Goal: Task Accomplishment & Management: Use online tool/utility

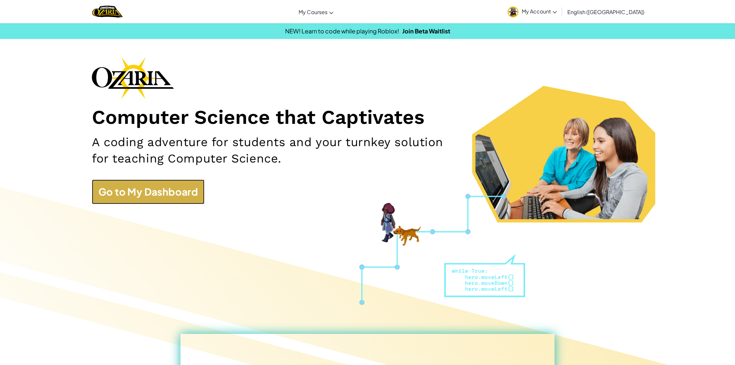
click at [194, 194] on link "Go to My Dashboard" at bounding box center [148, 192] width 113 height 25
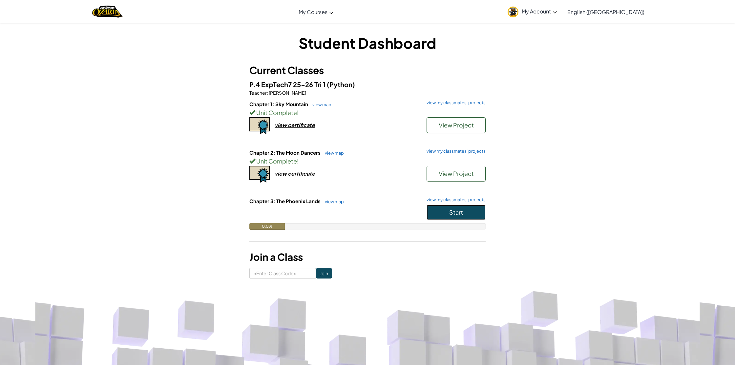
click at [460, 207] on button "Start" at bounding box center [455, 212] width 59 height 15
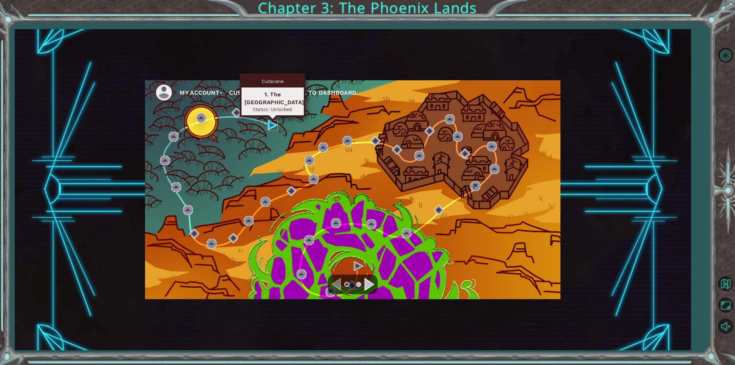
click at [270, 123] on img at bounding box center [273, 125] width 10 height 10
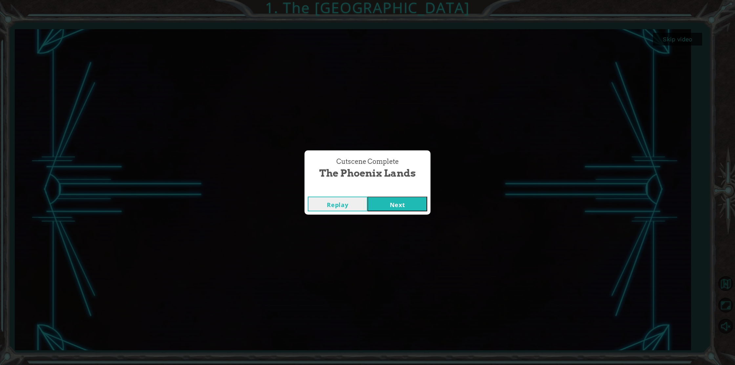
click at [419, 205] on button "Next" at bounding box center [397, 204] width 60 height 15
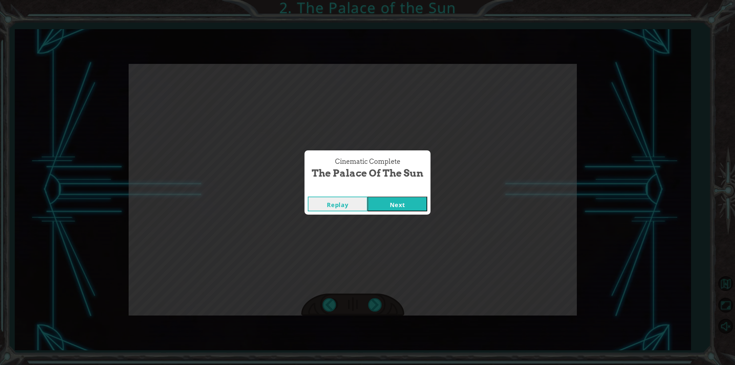
click at [420, 200] on button "Next" at bounding box center [397, 204] width 60 height 15
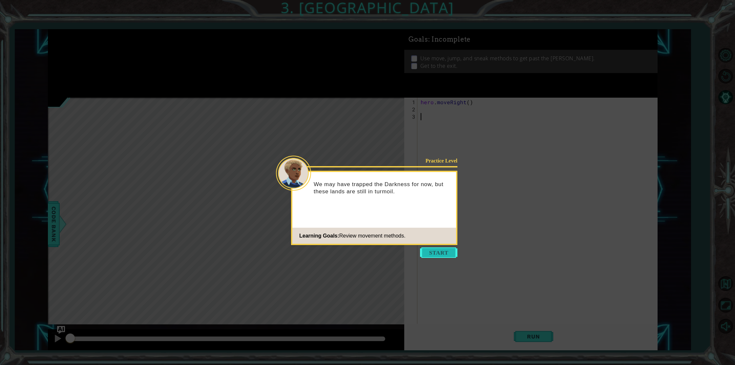
click at [445, 252] on button "Start" at bounding box center [438, 253] width 37 height 10
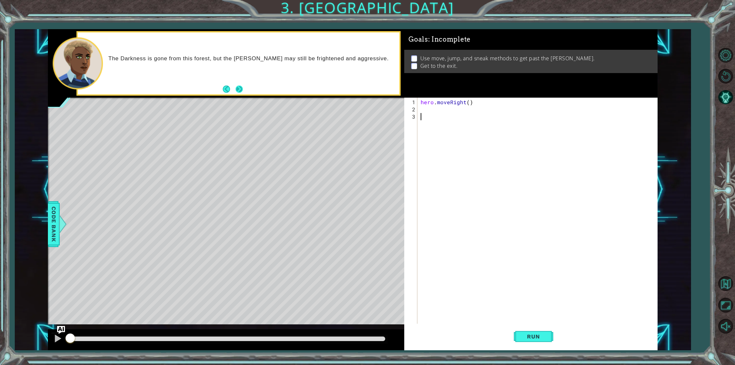
click at [237, 88] on button "Next" at bounding box center [239, 89] width 7 height 7
click at [724, 96] on button "AI Hint" at bounding box center [725, 97] width 19 height 19
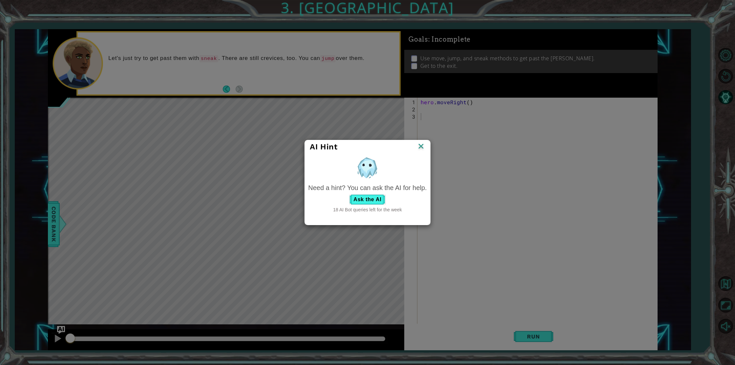
click at [419, 145] on img at bounding box center [421, 147] width 9 height 10
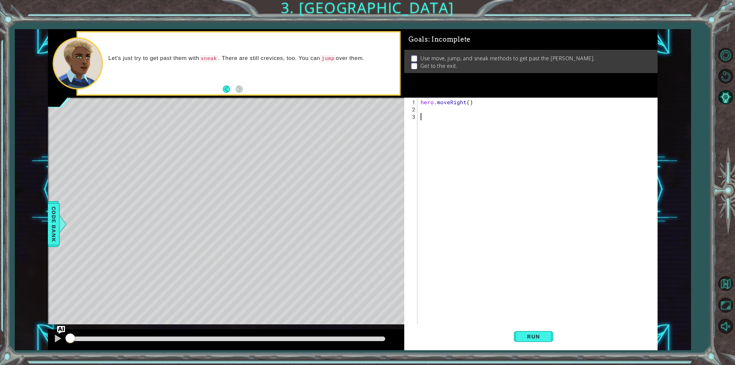
type textarea "j"
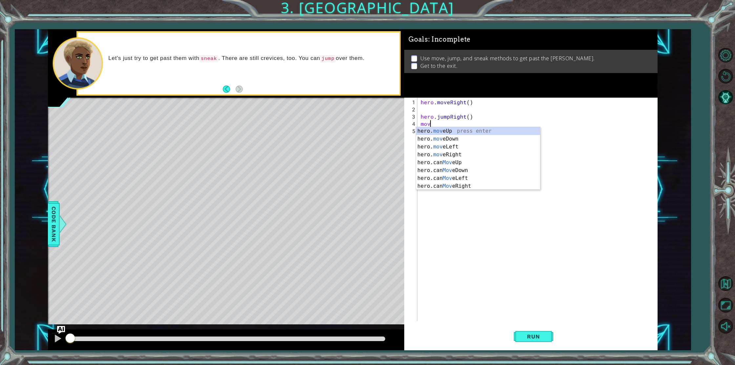
scroll to position [0, 0]
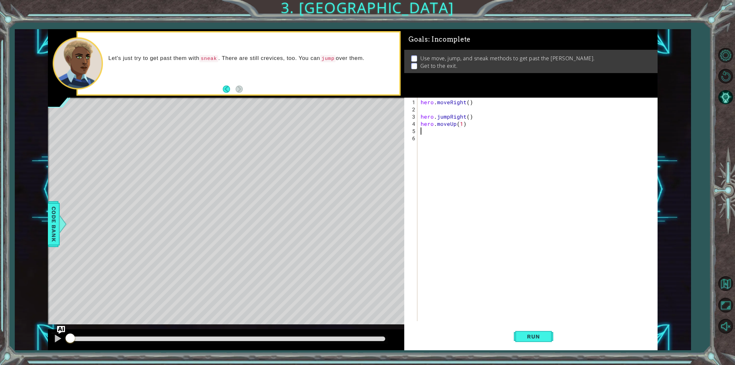
type textarea "hero.moveUp(1)s"
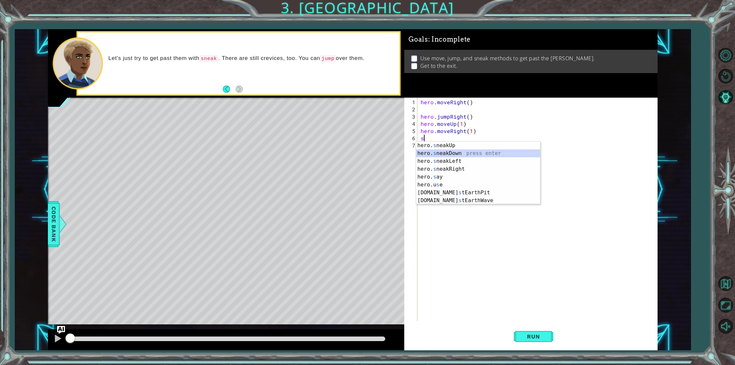
scroll to position [0, 0]
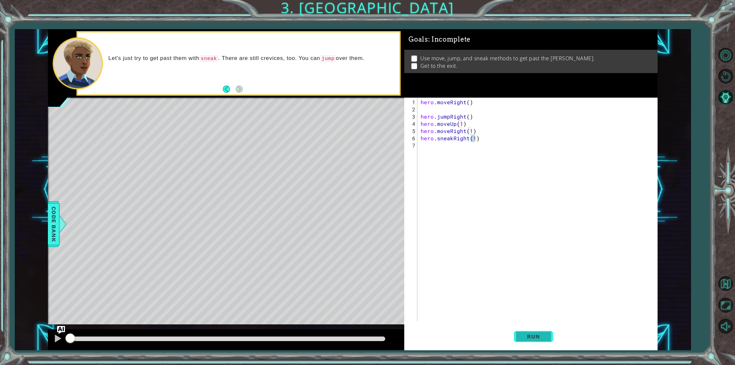
click at [532, 333] on button "Run" at bounding box center [533, 336] width 39 height 25
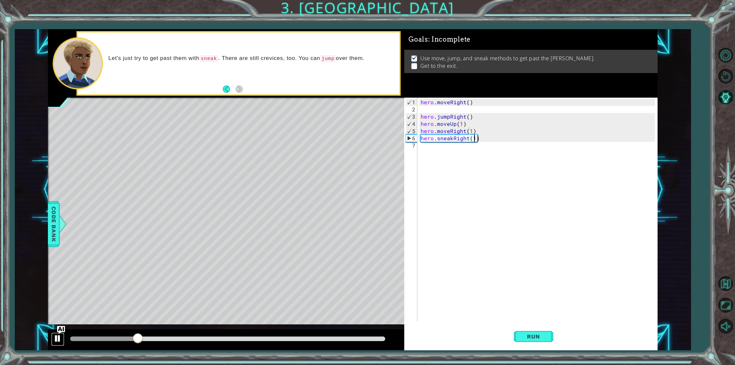
click at [57, 340] on div at bounding box center [57, 339] width 9 height 9
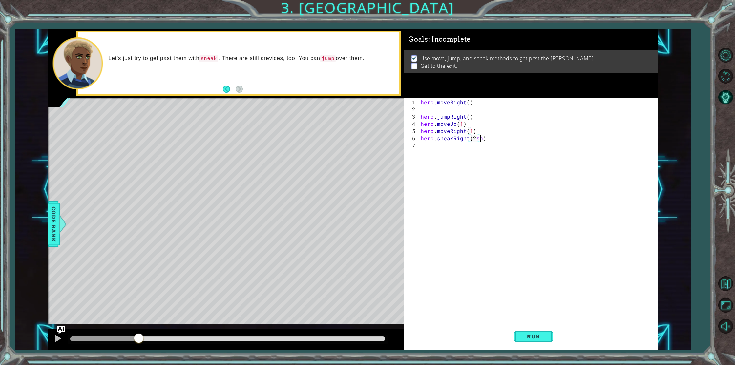
scroll to position [0, 4]
type textarea "hero.sneakRight(2)"
type textarea "hero.sneakUp(2)"
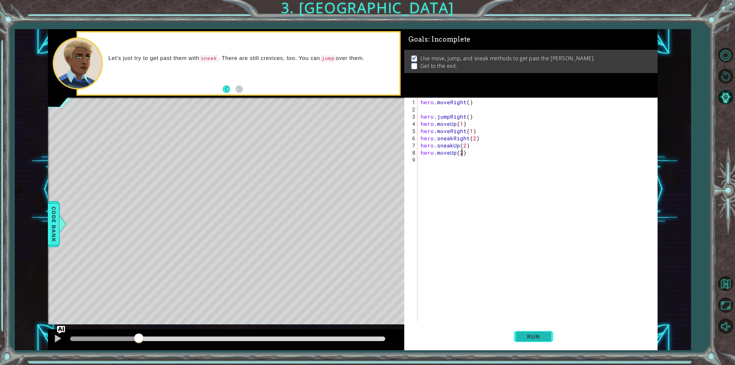
type textarea "hero.moveUp(2)"
click at [536, 341] on button "Run" at bounding box center [533, 336] width 39 height 25
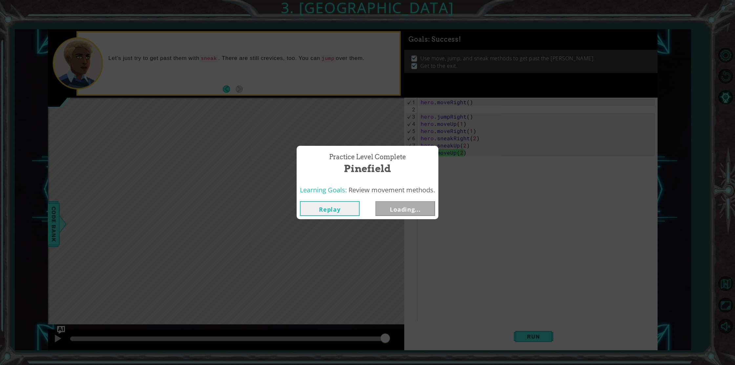
drag, startPoint x: 122, startPoint y: 338, endPoint x: 464, endPoint y: 293, distance: 345.1
click at [468, 329] on body "1 ההההההההההההההההההההההההההההההההההההההההההההההההההההההההההההההההההההההההההההה…" at bounding box center [367, 182] width 735 height 365
click at [416, 215] on button "Next" at bounding box center [405, 208] width 60 height 15
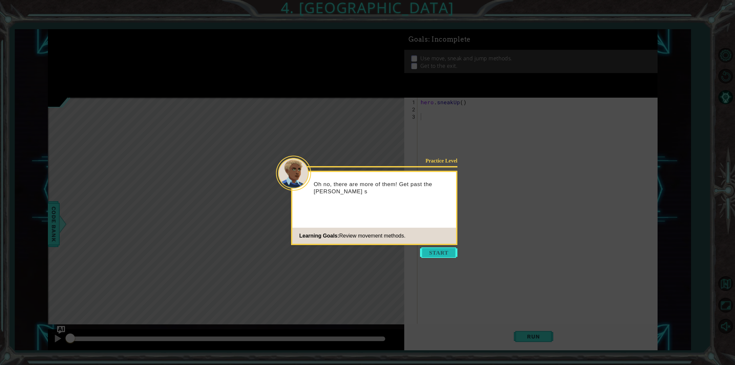
click at [435, 255] on button "Start" at bounding box center [438, 253] width 37 height 10
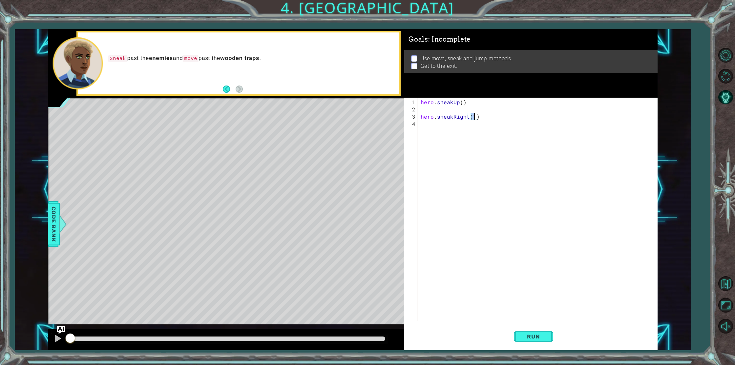
type textarea "hero.sneakRight(2)"
type textarea "hero.moveRight(1)"
click at [542, 334] on span "Run" at bounding box center [533, 337] width 26 height 7
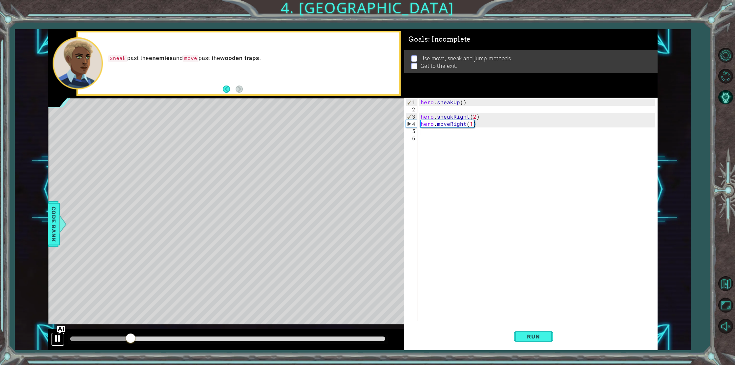
click at [52, 339] on button at bounding box center [57, 339] width 13 height 13
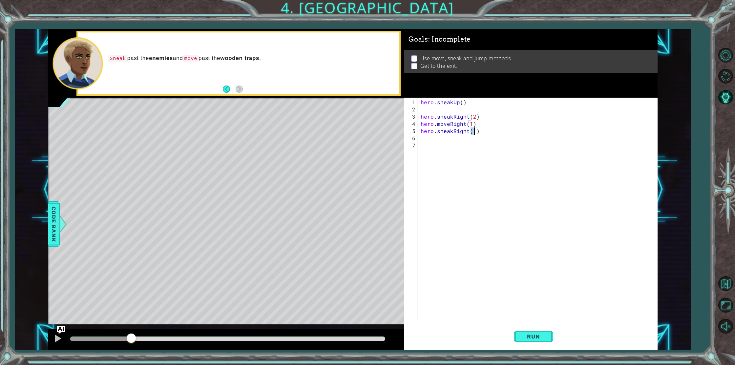
type textarea "hero.sneakRight(3)"
type textarea "j"
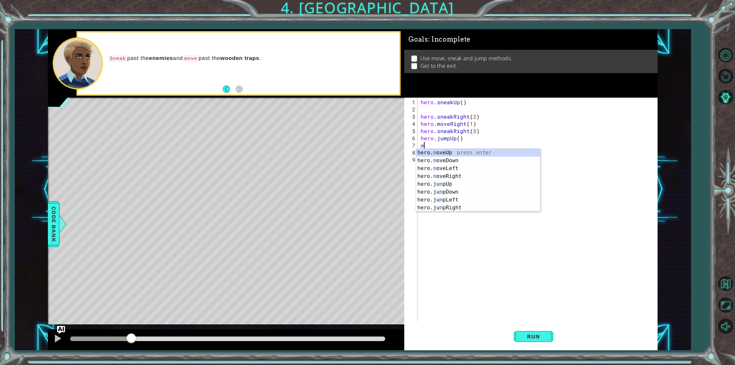
type textarea "hero.moveUp(1)"
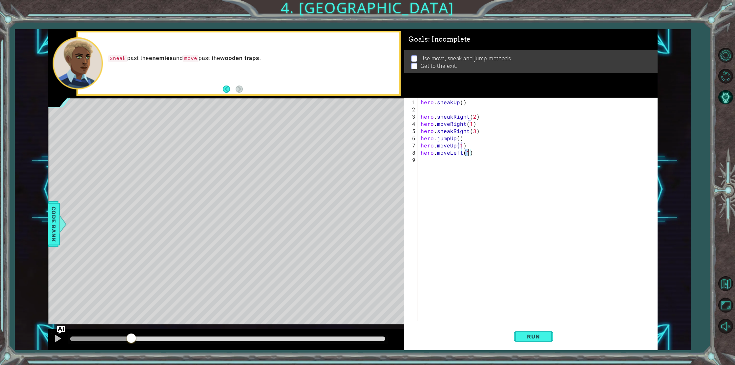
type textarea "hero.moveLeft(3)"
type textarea "hero.moveUp(1)"
drag, startPoint x: 547, startPoint y: 340, endPoint x: 521, endPoint y: 339, distance: 25.9
click at [544, 339] on button "Run" at bounding box center [533, 336] width 39 height 25
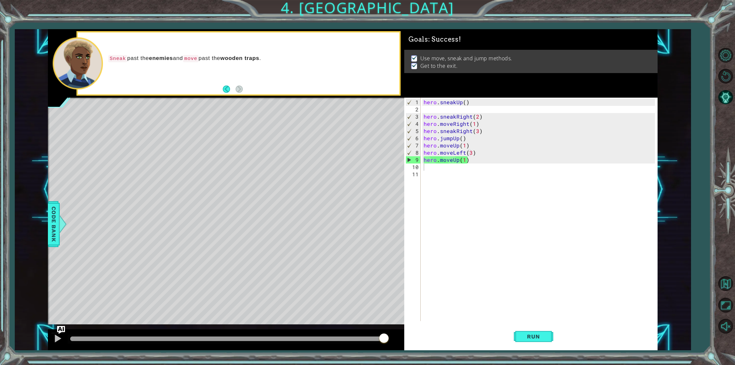
drag, startPoint x: 105, startPoint y: 340, endPoint x: 384, endPoint y: 268, distance: 288.4
click at [384, 268] on body "1 ההההההההההההההההההההההההההההההההההההההההההההההההההההההההההההההההההההההההההההה…" at bounding box center [367, 182] width 735 height 365
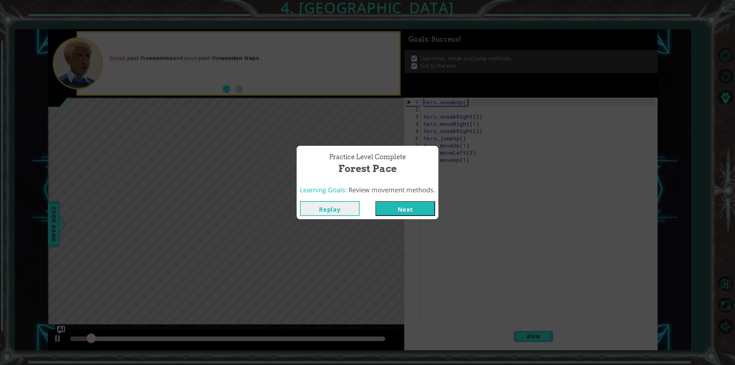
click at [391, 212] on button "Next" at bounding box center [405, 208] width 60 height 15
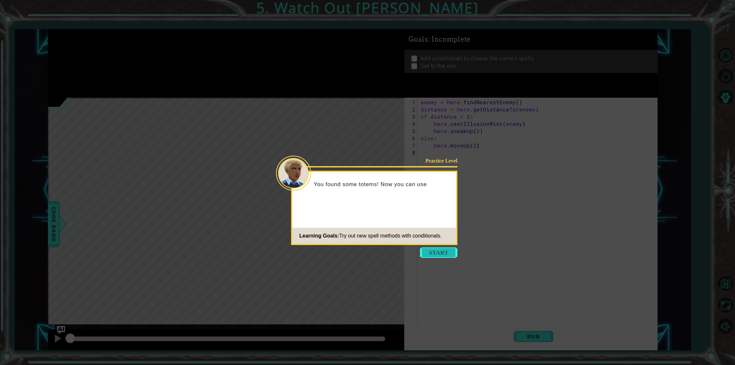
click at [434, 254] on button "Start" at bounding box center [438, 253] width 37 height 10
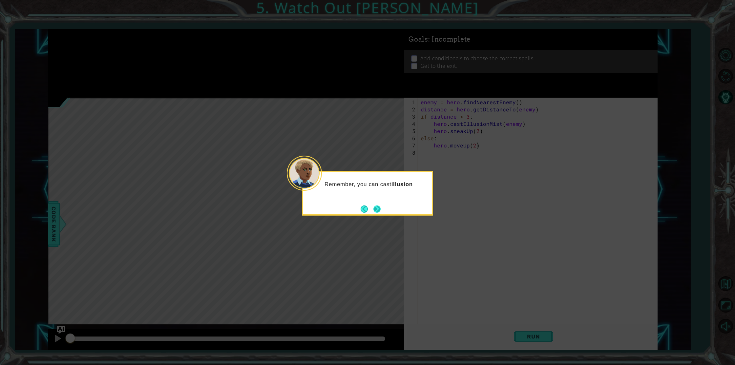
click at [376, 212] on button "Next" at bounding box center [377, 209] width 8 height 8
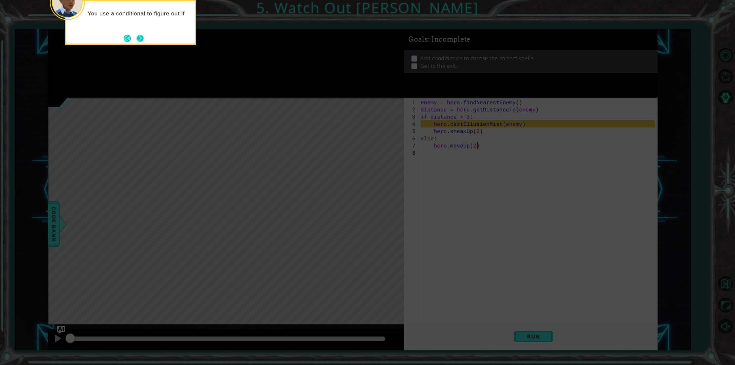
click at [143, 35] on button "Next" at bounding box center [139, 38] width 7 height 7
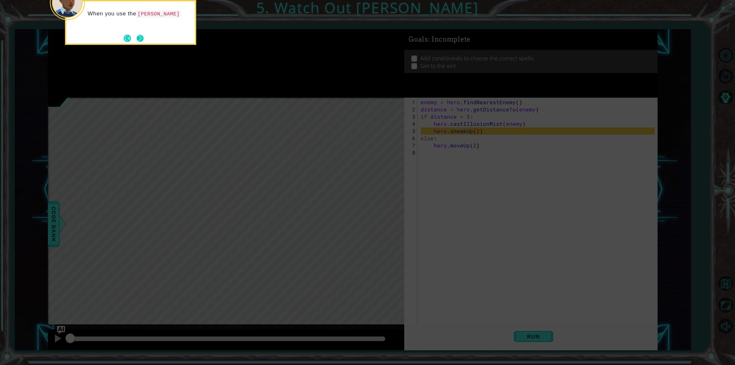
click at [136, 36] on button "Next" at bounding box center [139, 38] width 11 height 11
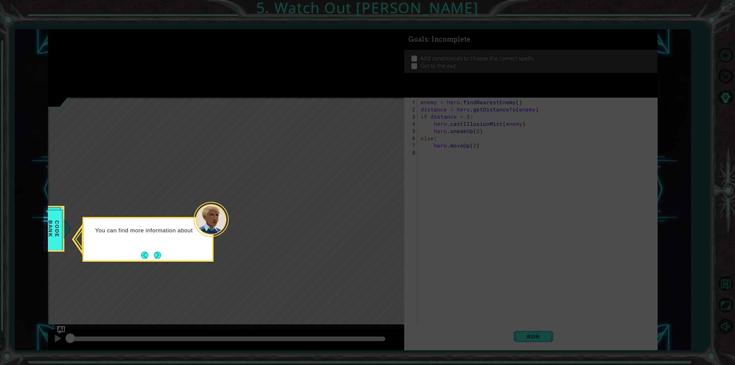
click at [150, 244] on div "You can find more information about" at bounding box center [148, 234] width 129 height 26
click at [159, 254] on button "Next" at bounding box center [157, 255] width 7 height 7
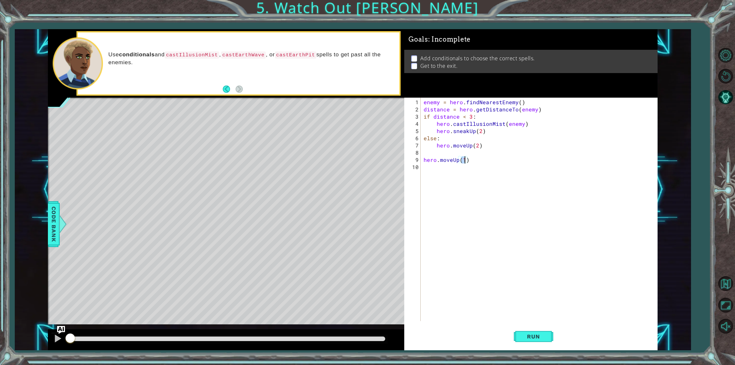
type textarea "hero.moveUp(3)"
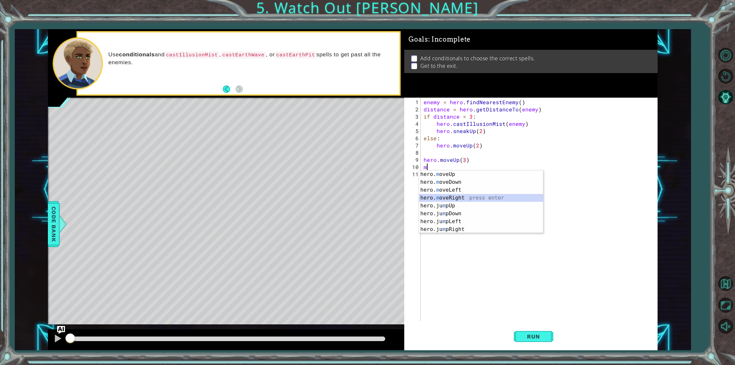
type textarea "hero.moveRight(1)"
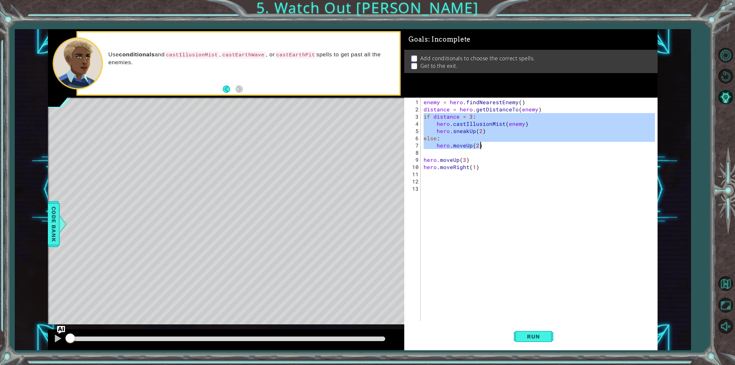
drag, startPoint x: 425, startPoint y: 116, endPoint x: 489, endPoint y: 145, distance: 70.6
click at [489, 145] on div "enemy = hero . findNearestEnemy ( ) distance = hero . getDistanceTo ( enemy ) i…" at bounding box center [540, 218] width 236 height 238
type textarea "else: hero.moveUp(2)"
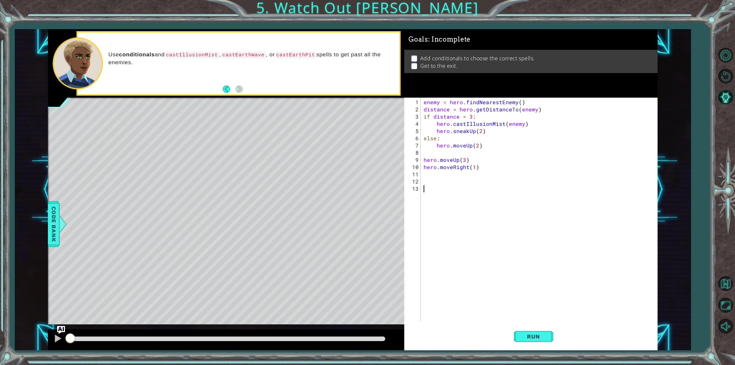
click at [429, 184] on div "enemy = hero . findNearestEnemy ( ) distance = hero . getDistanceTo ( enemy ) i…" at bounding box center [540, 218] width 236 height 238
click at [423, 180] on div "enemy = hero . findNearestEnemy ( ) distance = hero . getDistanceTo ( enemy ) i…" at bounding box center [540, 218] width 236 height 238
paste textarea "hero.moveUp(2)"
click at [480, 197] on div "enemy = hero . findNearestEnemy ( ) distance = hero . getDistanceTo ( enemy ) i…" at bounding box center [540, 218] width 236 height 238
click at [473, 196] on div "enemy = hero . findNearestEnemy ( ) distance = hero . getDistanceTo ( enemy ) i…" at bounding box center [540, 218] width 236 height 238
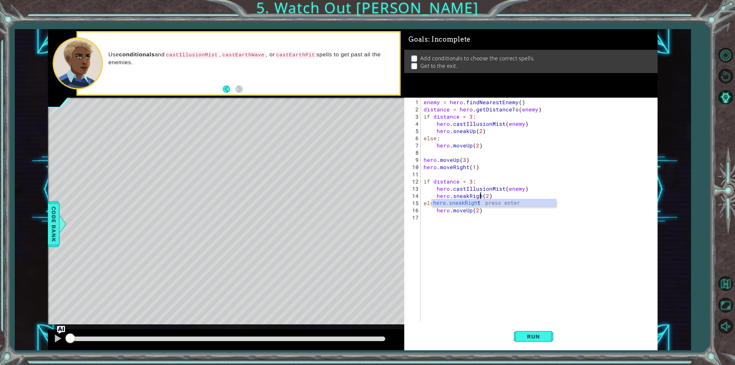
scroll to position [0, 4]
click at [479, 213] on div "enemy = hero . findNearestEnemy ( ) distance = hero . getDistanceTo ( enemy ) i…" at bounding box center [540, 218] width 236 height 238
click at [472, 210] on div "enemy = hero . findNearestEnemy ( ) distance = hero . getDistanceTo ( enemy ) i…" at bounding box center [540, 218] width 236 height 238
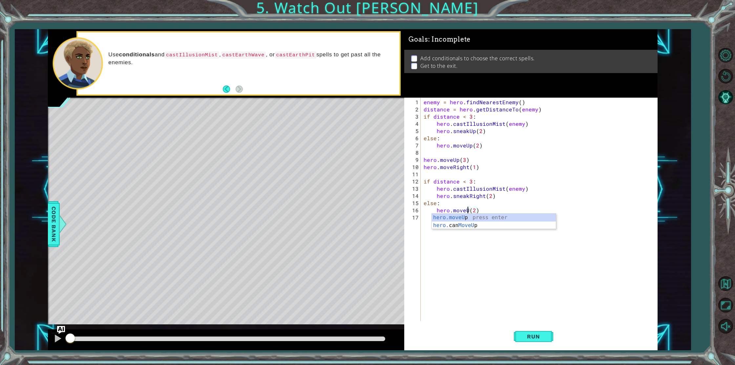
scroll to position [0, 3]
type textarea "hero.moveRight(2)"
click at [469, 260] on div "enemy = hero . findNearestEnemy ( ) distance = hero . getDistanceTo ( enemy ) i…" at bounding box center [540, 218] width 236 height 238
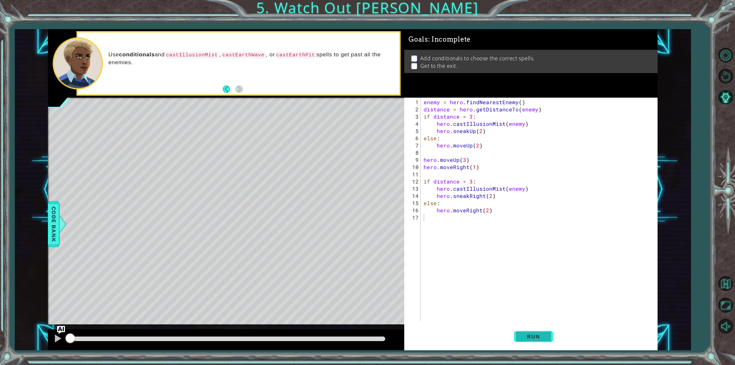
click at [530, 329] on button "Run" at bounding box center [533, 336] width 39 height 25
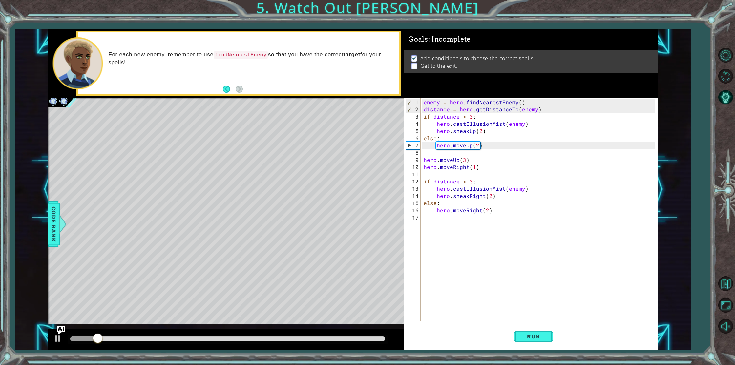
click at [60, 333] on img "Ask AI" at bounding box center [61, 330] width 9 height 9
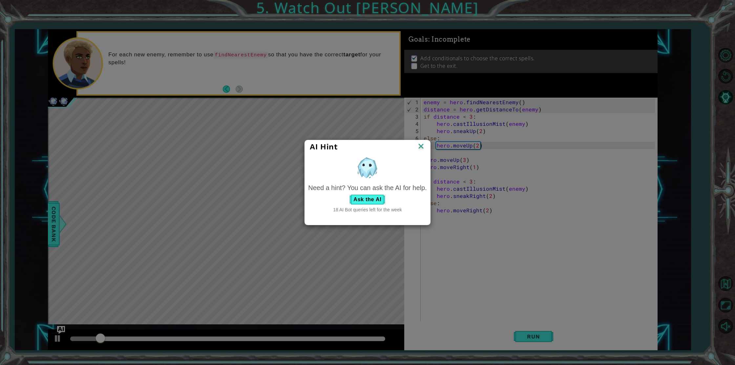
click at [58, 337] on div "AI Hint Need a hint? You can ask the AI for help. Ask the AI 18 AI Bot queries …" at bounding box center [367, 182] width 735 height 365
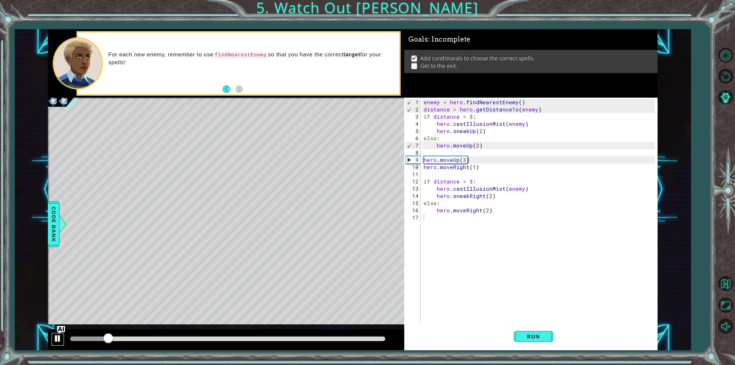
click at [61, 341] on div at bounding box center [57, 339] width 9 height 9
drag, startPoint x: 424, startPoint y: 101, endPoint x: 541, endPoint y: 111, distance: 117.5
click at [541, 111] on div "enemy = hero . findNearestEnemy ( ) distance = hero . getDistanceTo ( enemy ) i…" at bounding box center [540, 218] width 236 height 238
type textarea "enemy = hero.findNearestEnemy() distance = hero.getDistanceTo(enemy)"
click at [433, 175] on div "enemy = hero . findNearestEnemy ( ) distance = hero . getDistanceTo ( enemy ) i…" at bounding box center [540, 218] width 236 height 238
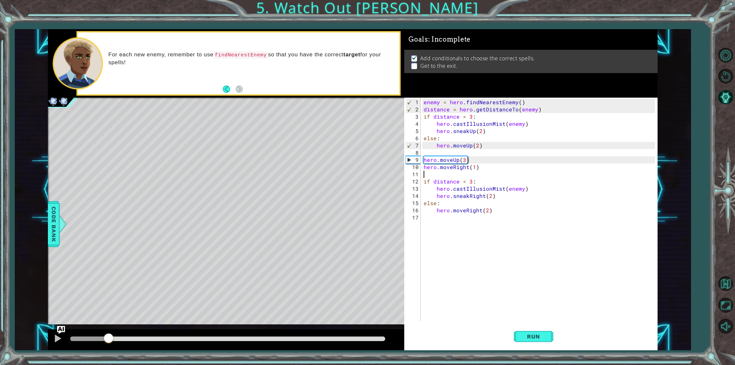
paste textarea "distance = hero.getDistanceTo(enemy)"
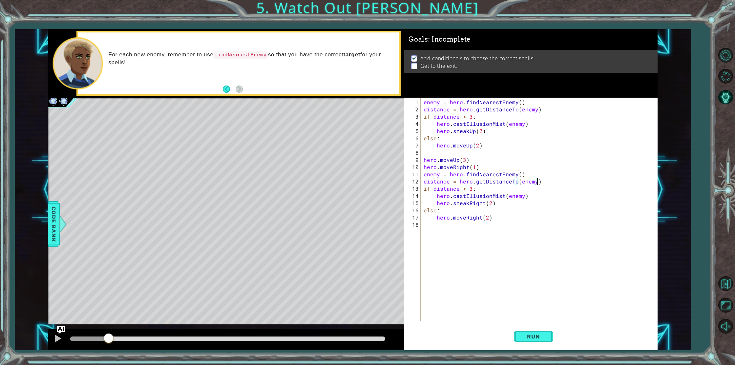
click at [424, 188] on div "enemy = hero . findNearestEnemy ( ) distance = hero . getDistanceTo ( enemy ) i…" at bounding box center [540, 218] width 236 height 238
click at [422, 176] on div "if distance < 3: 1 2 3 4 5 6 7 8 9 10 11 12 13 14 15 16 17 18 enemy = hero . fi…" at bounding box center [529, 210] width 251 height 224
type textarea "enemy = hero.findNearestEnemy()"
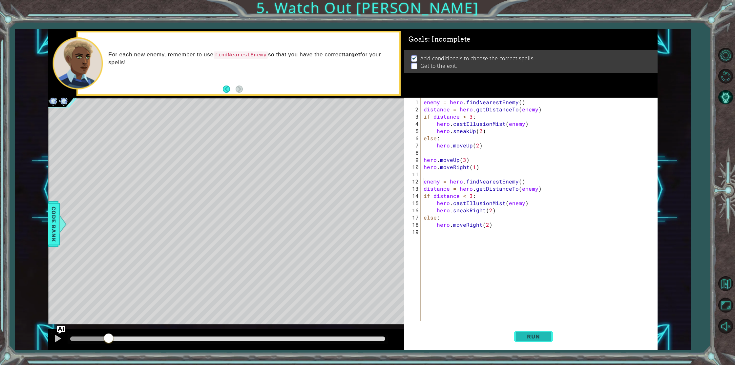
click at [531, 335] on span "Run" at bounding box center [533, 337] width 26 height 7
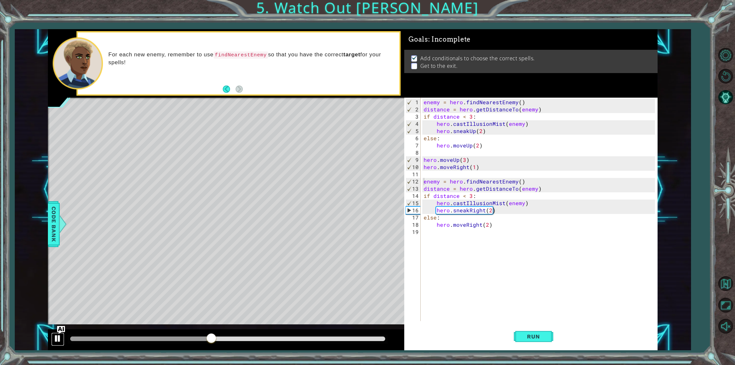
drag, startPoint x: 52, startPoint y: 340, endPoint x: 56, endPoint y: 339, distance: 4.1
click at [53, 340] on button at bounding box center [57, 339] width 13 height 13
click at [478, 247] on div "enemy = hero . findNearestEnemy ( ) distance = hero . getDistanceTo ( enemy ) i…" at bounding box center [540, 218] width 236 height 238
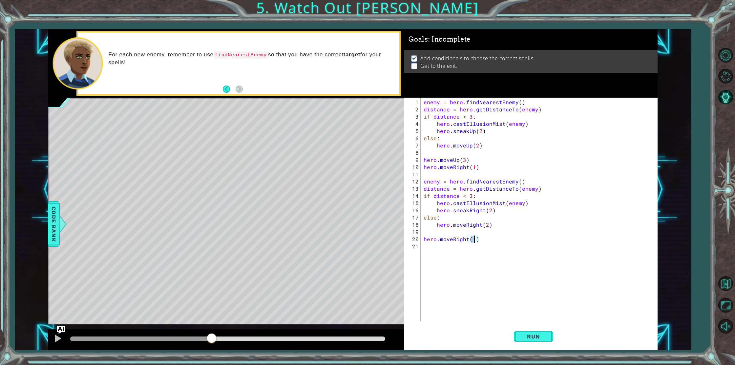
type textarea "hero.moveRight(2)"
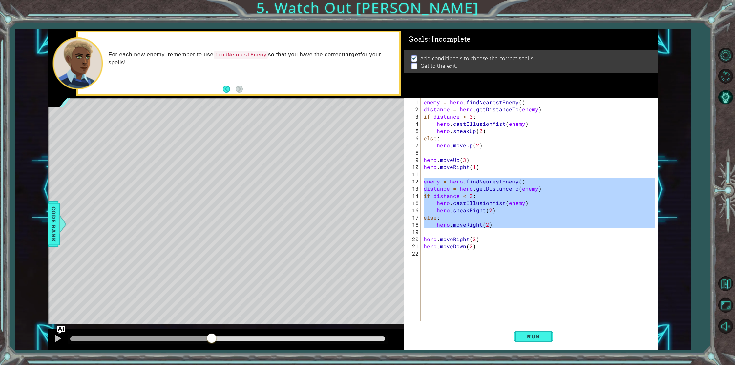
drag, startPoint x: 424, startPoint y: 183, endPoint x: 495, endPoint y: 231, distance: 85.7
click at [494, 231] on div "enemy = hero . findNearestEnemy ( ) distance = hero . getDistanceTo ( enemy ) i…" at bounding box center [540, 218] width 236 height 238
type textarea "hero.moveRight(2)"
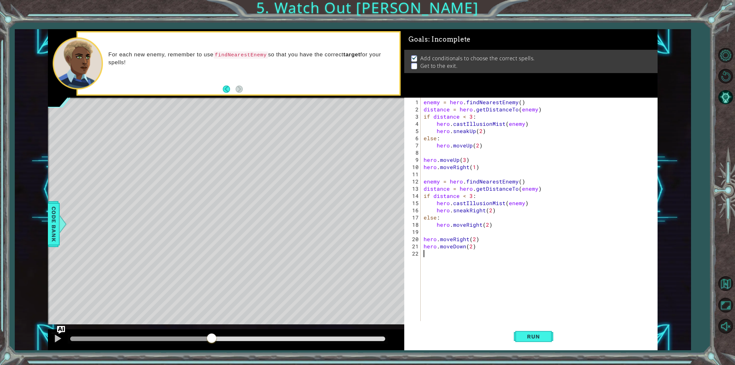
drag, startPoint x: 468, startPoint y: 267, endPoint x: 451, endPoint y: 263, distance: 16.9
click at [467, 267] on div "enemy = hero . findNearestEnemy ( ) distance = hero . getDistanceTo ( enemy ) i…" at bounding box center [540, 218] width 236 height 238
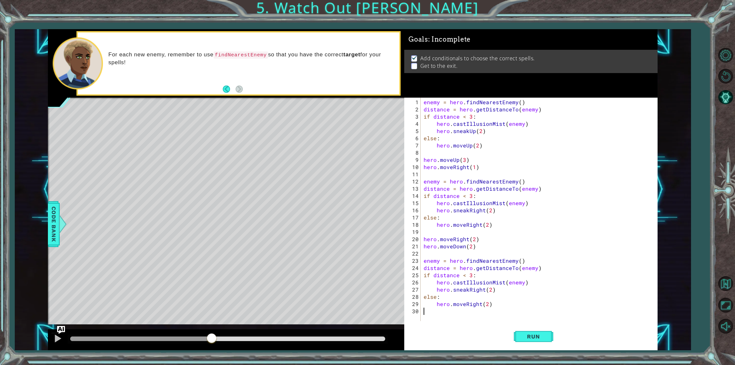
click at [485, 290] on div "enemy = hero . findNearestEnemy ( ) distance = hero . getDistanceTo ( enemy ) i…" at bounding box center [540, 218] width 236 height 238
click at [480, 303] on div "enemy = hero . findNearestEnemy ( ) distance = hero . getDistanceTo ( enemy ) i…" at bounding box center [540, 218] width 236 height 238
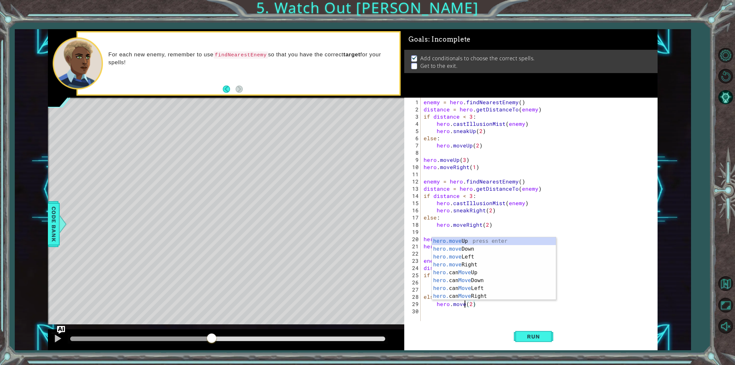
scroll to position [0, 3]
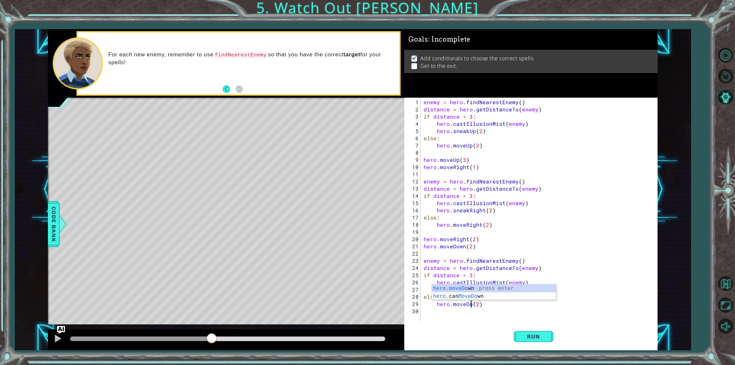
type textarea "hero.moveDown(2)"
drag, startPoint x: 430, startPoint y: 317, endPoint x: 429, endPoint y: 313, distance: 3.7
click at [429, 314] on div "hero.moveDown(2) 1 2 3 4 5 6 7 8 9 10 11 12 13 14 15 16 17 18 19 20 21 22 23 24…" at bounding box center [529, 210] width 251 height 224
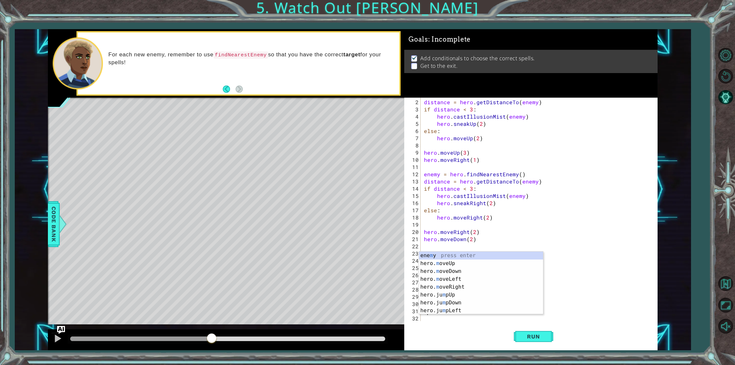
scroll to position [7, 0]
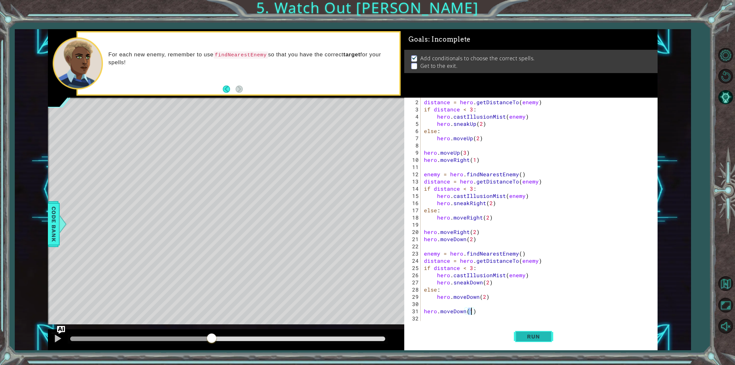
type textarea "hero.moveDown(1)"
click at [536, 334] on span "Run" at bounding box center [533, 337] width 26 height 7
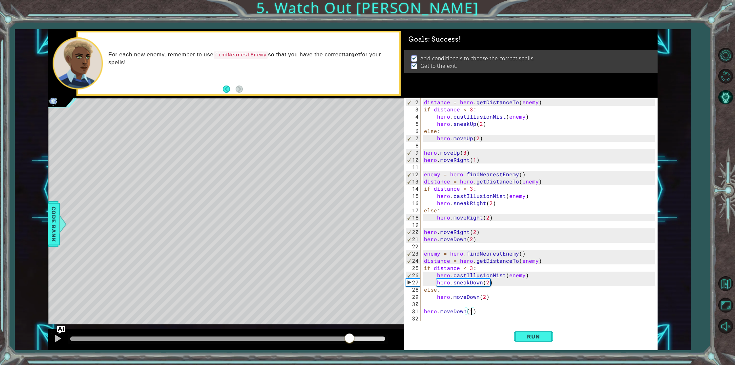
drag, startPoint x: 96, startPoint y: 340, endPoint x: 350, endPoint y: 340, distance: 253.9
click at [349, 340] on div at bounding box center [349, 339] width 12 height 12
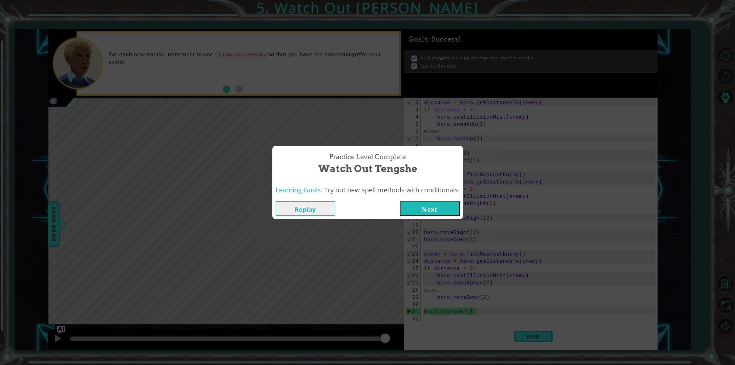
click at [436, 211] on button "Next" at bounding box center [430, 208] width 60 height 15
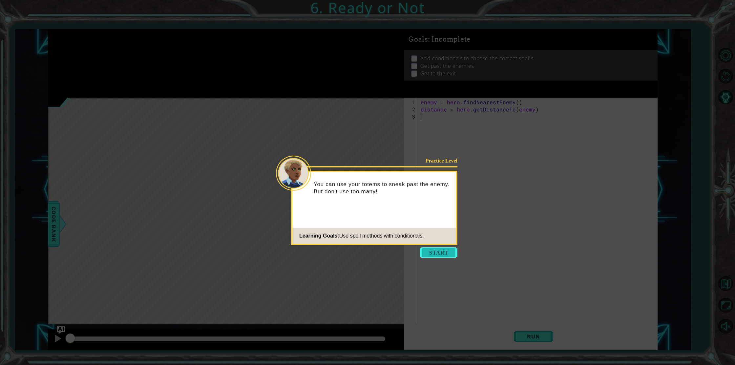
click at [447, 249] on button "Start" at bounding box center [438, 253] width 37 height 10
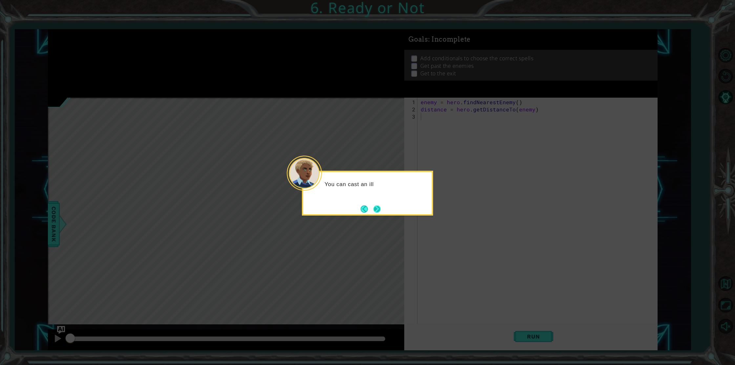
click at [374, 203] on button "Next" at bounding box center [376, 208] width 11 height 11
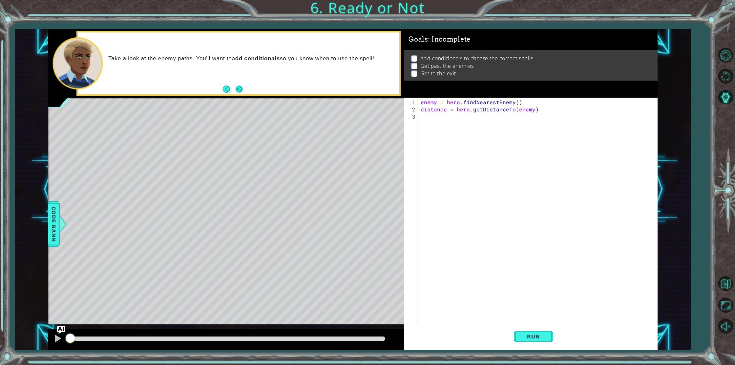
click at [236, 89] on button "Next" at bounding box center [239, 89] width 7 height 7
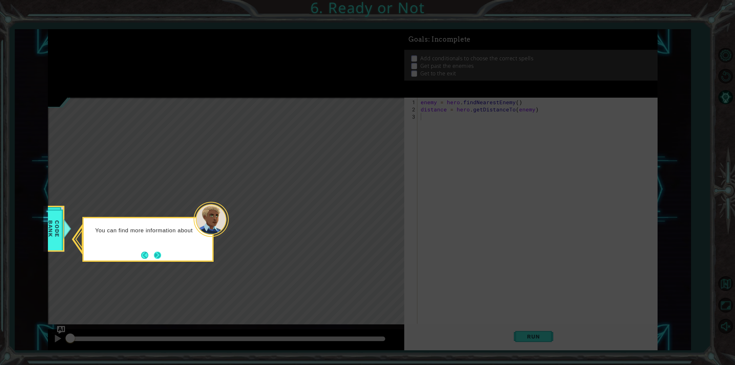
click at [159, 254] on button "Next" at bounding box center [158, 256] width 8 height 8
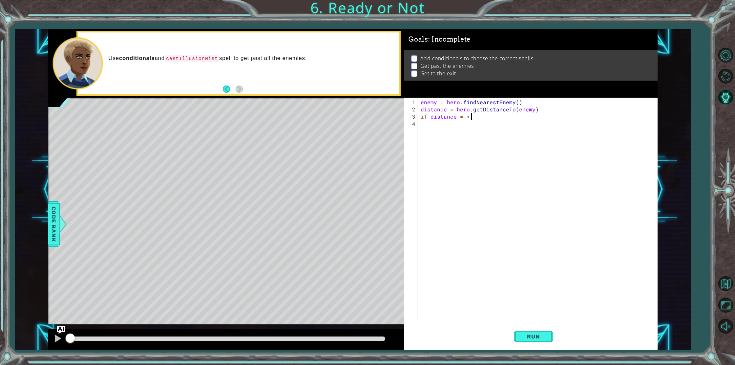
scroll to position [0, 3]
type textarea "if distance = < 3:"
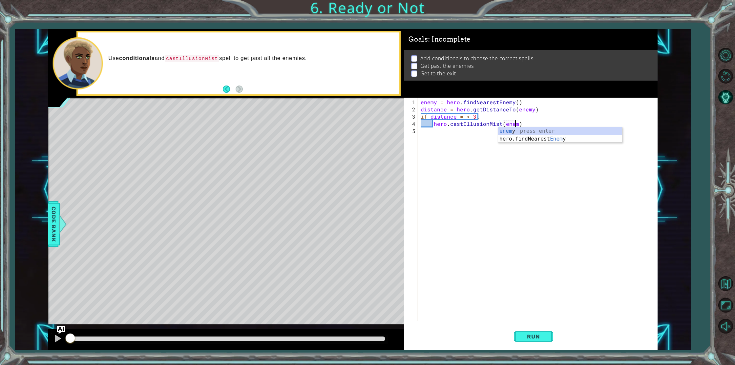
type textarea "hero.castIllusionMist(enemy)"
type textarea "hero.sneakUp(2)"
type textarea "else:"
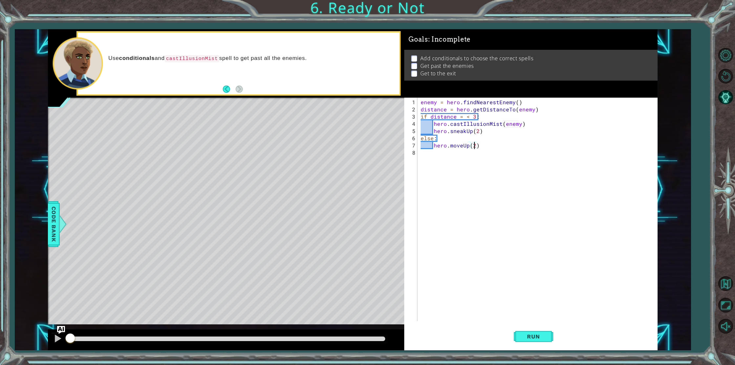
scroll to position [0, 3]
drag, startPoint x: 439, startPoint y: 137, endPoint x: 406, endPoint y: 138, distance: 33.5
click at [406, 138] on div "hero.moveUp(2) 1 2 3 4 5 6 7 8 enemy = hero . findNearestEnemy ( ) distance = h…" at bounding box center [529, 210] width 251 height 224
click at [433, 146] on div "enemy = hero . findNearestEnemy ( ) distance = hero . getDistanceTo ( enemy ) i…" at bounding box center [538, 218] width 239 height 238
type textarea "hero.moveUp(2)"
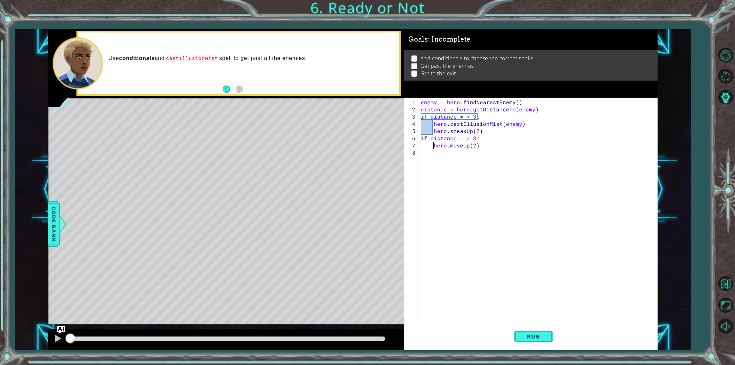
click at [424, 159] on div "enemy = hero . findNearestEnemy ( ) distance = hero . getDistanceTo ( enemy ) i…" at bounding box center [538, 218] width 239 height 238
click at [416, 150] on div "8" at bounding box center [411, 152] width 12 height 7
click at [485, 136] on div "enemy = hero . findNearestEnemy ( ) distance = hero . getDistanceTo ( enemy ) i…" at bounding box center [538, 218] width 239 height 238
type textarea "if distance = > 3:"
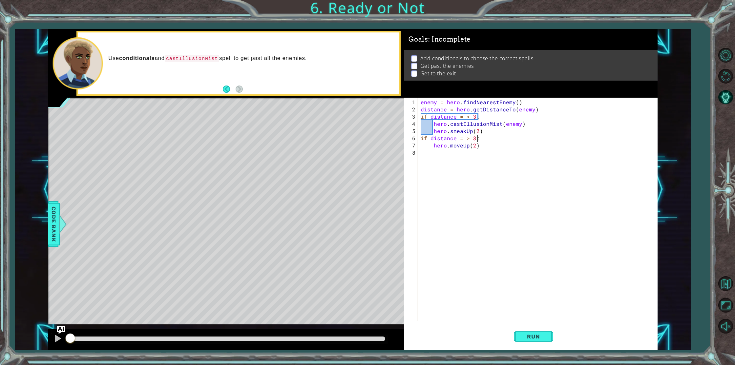
click at [480, 139] on div "enemy = hero . findNearestEnemy ( ) distance = hero . getDistanceTo ( enemy ) i…" at bounding box center [538, 218] width 239 height 238
click at [468, 171] on div "enemy = hero . findNearestEnemy ( ) distance = hero . getDistanceTo ( enemy ) i…" at bounding box center [538, 218] width 239 height 238
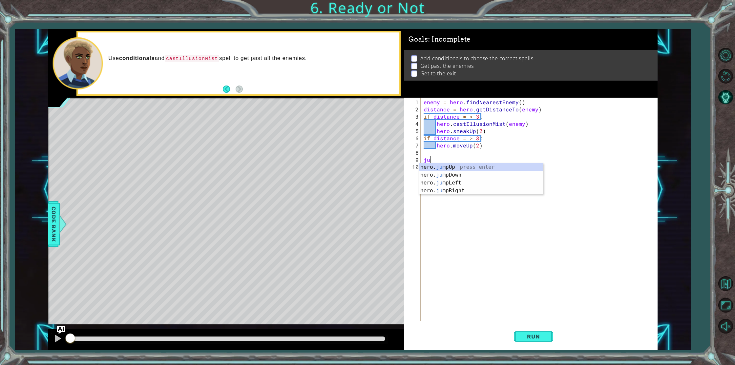
type textarea "jum"
click at [423, 163] on div "enemy = hero . findNearestEnemy ( ) distance = hero . getDistanceTo ( enemy ) i…" at bounding box center [540, 218] width 236 height 238
click at [422, 159] on div "enemy = hero . findNearestEnemy ( ) distance = hero . getDistanceTo ( enemy ) i…" at bounding box center [540, 218] width 236 height 238
type textarea "hero.jumpUp()"
type textarea ","
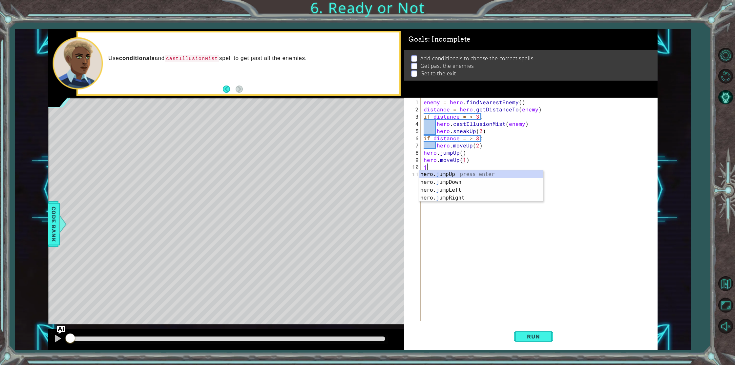
scroll to position [0, 3]
type textarea "ju"
type textarea "hero.moveRight(3)"
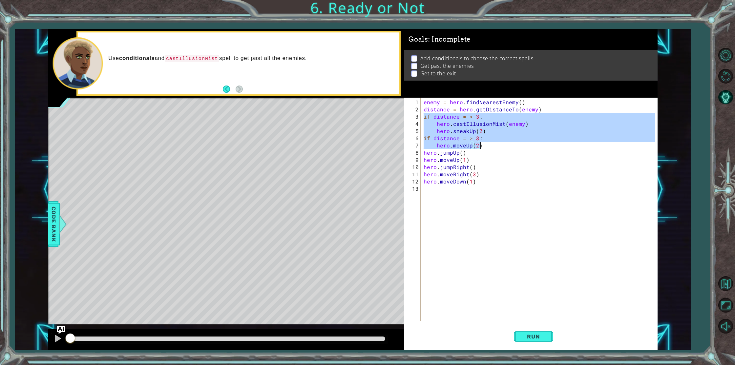
drag, startPoint x: 423, startPoint y: 115, endPoint x: 481, endPoint y: 145, distance: 65.9
click at [481, 145] on div "enemy = hero . findNearestEnemy ( ) distance = hero . getDistanceTo ( enemy ) i…" at bounding box center [540, 218] width 236 height 238
type textarea "if distance = > 3: hero.moveUp(2)"
click at [452, 191] on div "enemy = hero . findNearestEnemy ( ) distance = hero . getDistanceTo ( enemy ) i…" at bounding box center [540, 218] width 236 height 238
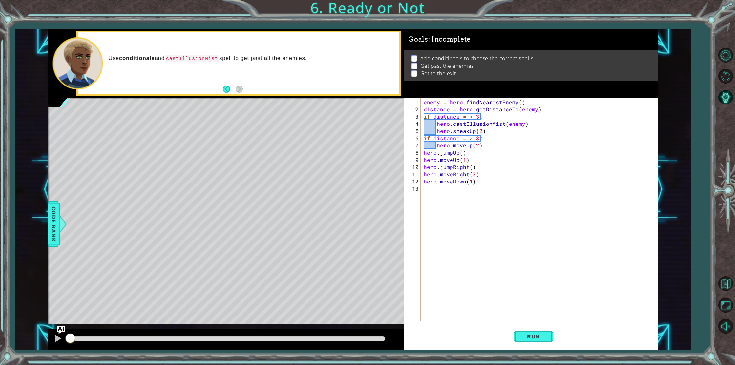
scroll to position [0, 0]
paste textarea "hero.moveUp(2)"
click at [423, 188] on div "enemy = hero . findNearestEnemy ( ) distance = hero . getDistanceTo ( enemy ) i…" at bounding box center [540, 218] width 236 height 238
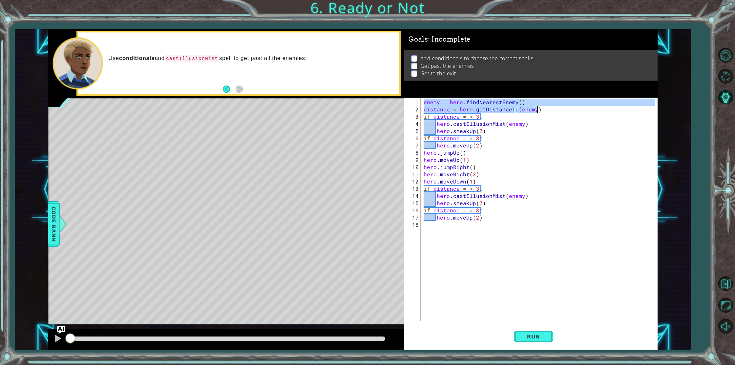
drag, startPoint x: 425, startPoint y: 101, endPoint x: 556, endPoint y: 111, distance: 131.6
click at [556, 111] on div "enemy = hero . findNearestEnemy ( ) distance = hero . getDistanceTo ( enemy ) i…" at bounding box center [540, 218] width 236 height 238
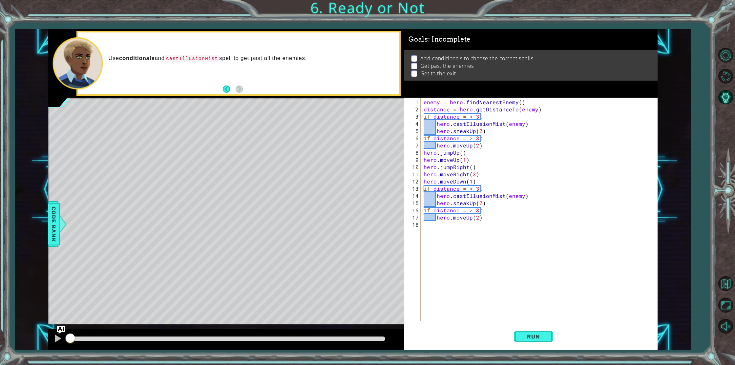
click at [423, 187] on div "enemy = hero . findNearestEnemy ( ) distance = hero . getDistanceTo ( enemy ) i…" at bounding box center [540, 218] width 236 height 238
paste textarea "distance = hero.getDistanceTo(enemy)"
click at [481, 216] on div "enemy = hero . findNearestEnemy ( ) distance = hero . getDistanceTo ( enemy ) i…" at bounding box center [540, 218] width 236 height 238
click at [474, 216] on div "enemy = hero . findNearestEnemy ( ) distance = hero . getDistanceTo ( enemy ) i…" at bounding box center [540, 218] width 236 height 238
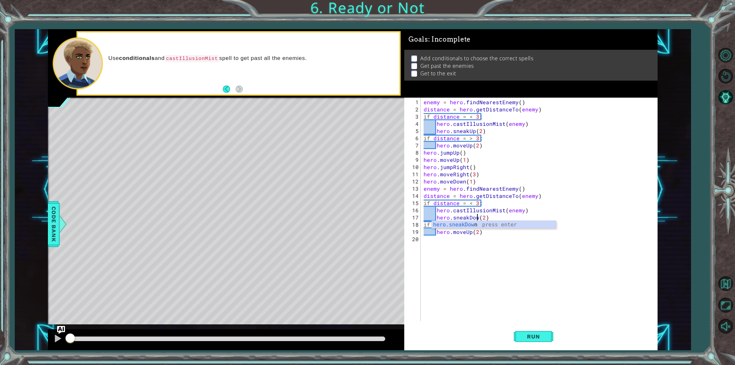
scroll to position [0, 4]
click at [470, 234] on div "enemy = hero . findNearestEnemy ( ) distance = hero . getDistanceTo ( enemy ) i…" at bounding box center [540, 218] width 236 height 238
type textarea "hero.moveDown(2)"
